Goal: Understand process/instructions: Learn how to perform a task or action

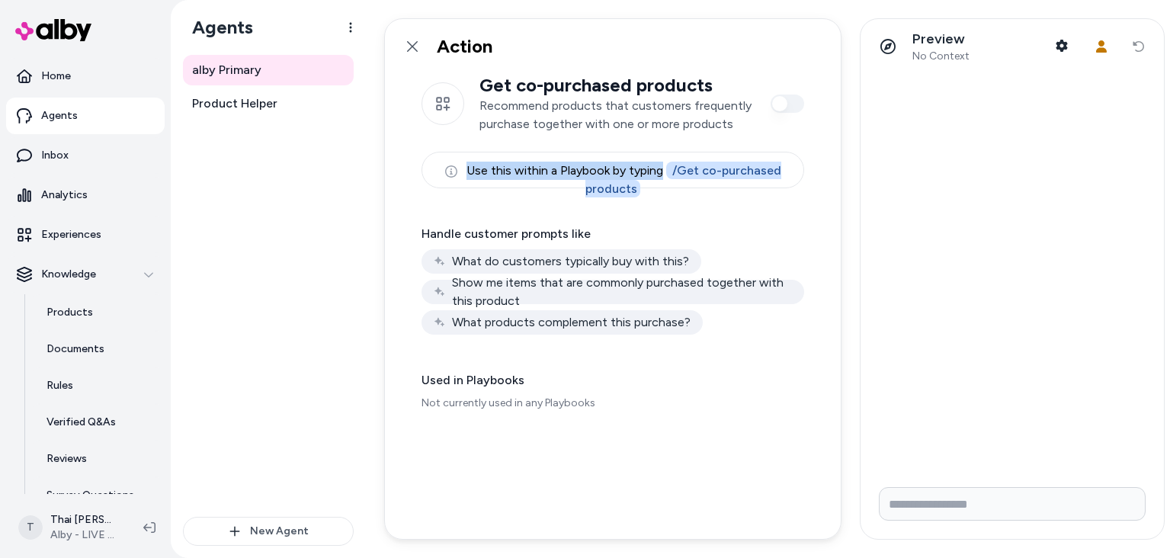
drag, startPoint x: 468, startPoint y: 169, endPoint x: 661, endPoint y: 167, distance: 193.6
click at [661, 167] on div "Use this within a Playbook by typing / Get co-purchased products" at bounding box center [612, 170] width 383 height 37
copy div "Use this within a Playbook by typing"
click at [532, 217] on div "Get co-purchased products Recommend products that customers frequently purchase…" at bounding box center [613, 306] width 456 height 465
